Goal: Transaction & Acquisition: Purchase product/service

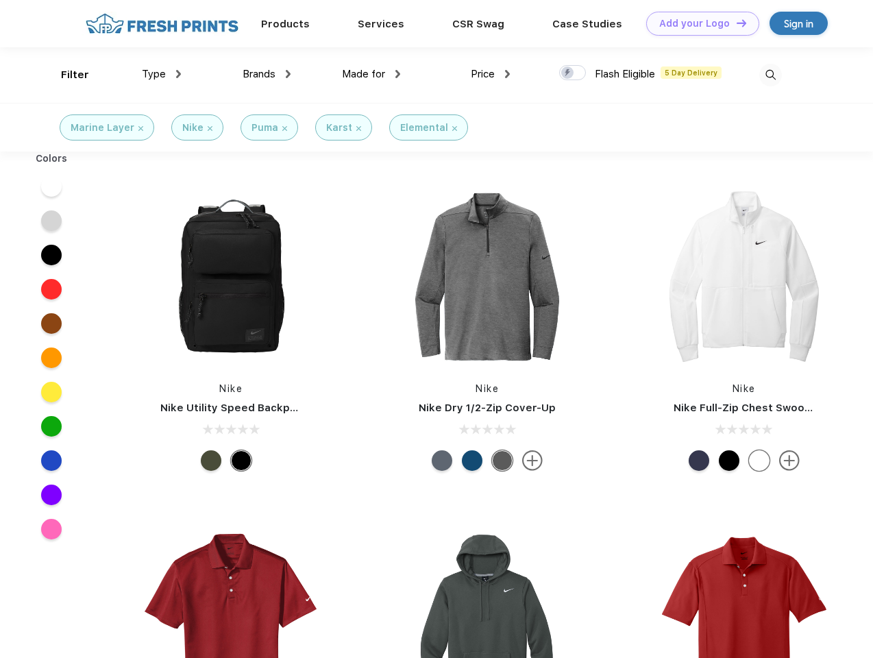
scroll to position [1, 0]
click at [698, 23] on link "Add your Logo Design Tool" at bounding box center [703, 24] width 113 height 24
click at [0, 0] on div "Design Tool" at bounding box center [0, 0] width 0 height 0
click at [736, 23] on link "Add your Logo Design Tool" at bounding box center [703, 24] width 113 height 24
click at [66, 75] on div "Filter" at bounding box center [75, 75] width 28 height 16
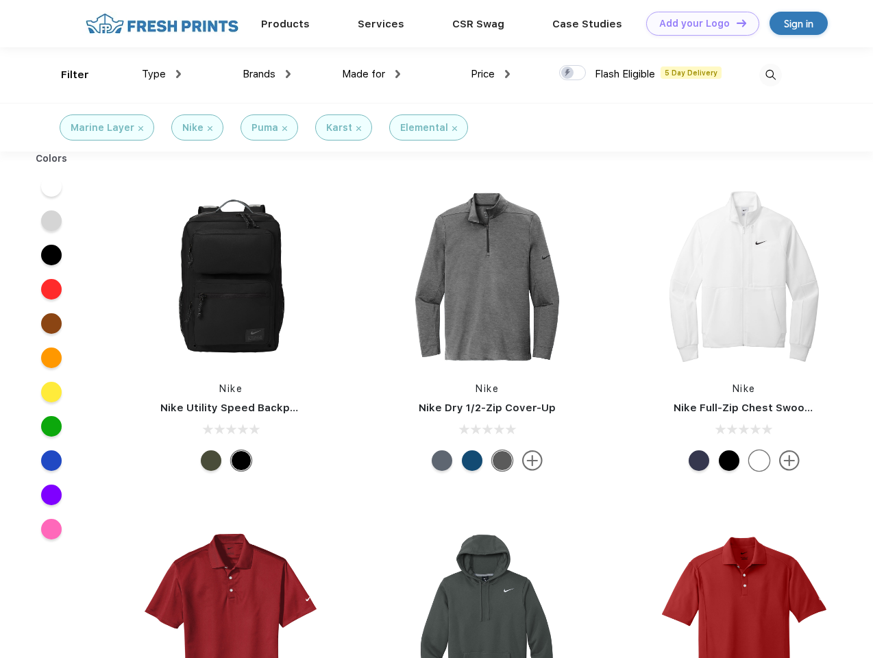
click at [162, 74] on span "Type" at bounding box center [154, 74] width 24 height 12
click at [267, 74] on span "Brands" at bounding box center [259, 74] width 33 height 12
click at [372, 74] on span "Made for" at bounding box center [363, 74] width 43 height 12
click at [491, 74] on span "Price" at bounding box center [483, 74] width 24 height 12
click at [573, 73] on div at bounding box center [572, 72] width 27 height 15
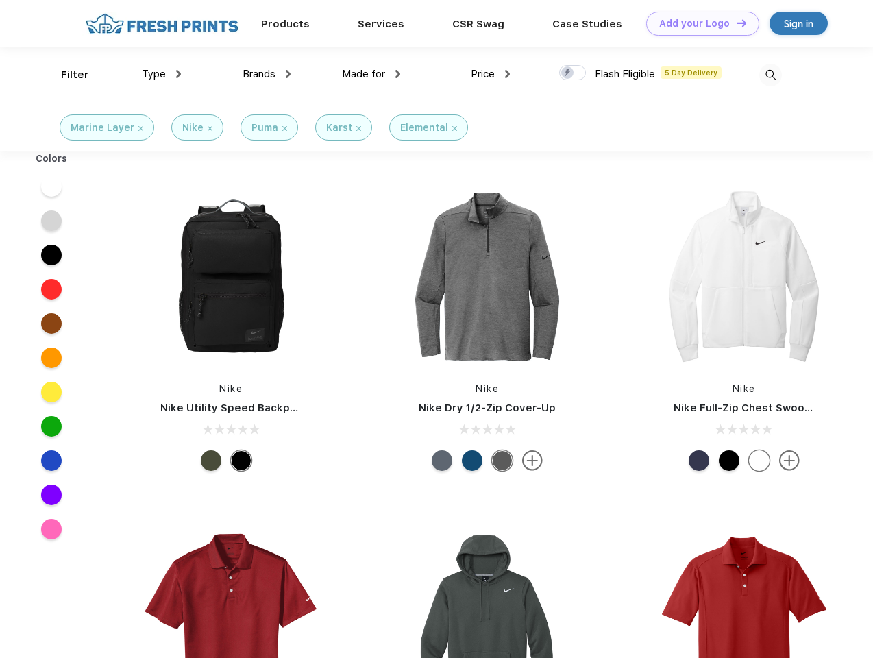
click at [568, 73] on input "checkbox" at bounding box center [563, 68] width 9 height 9
click at [771, 75] on img at bounding box center [771, 75] width 23 height 23
